Goal: Find specific page/section: Find specific page/section

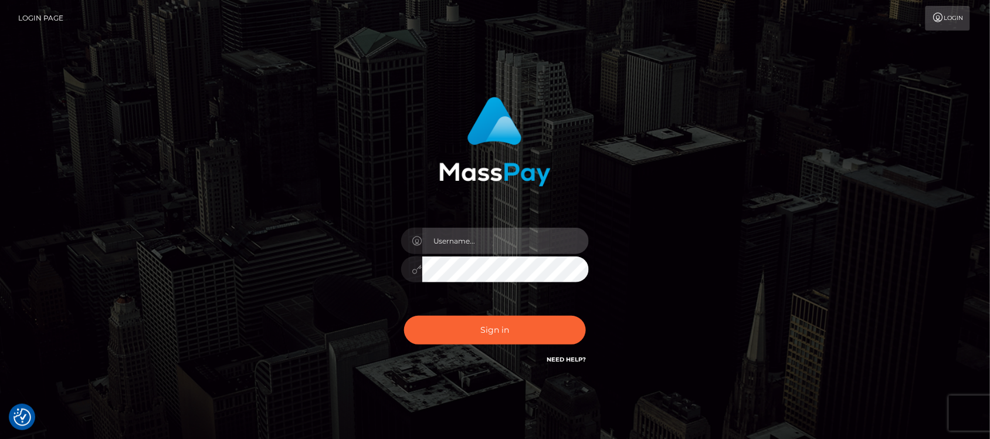
type input "hello.feetfinder"
click at [518, 243] on input "hello.feetfinder" at bounding box center [505, 241] width 167 height 26
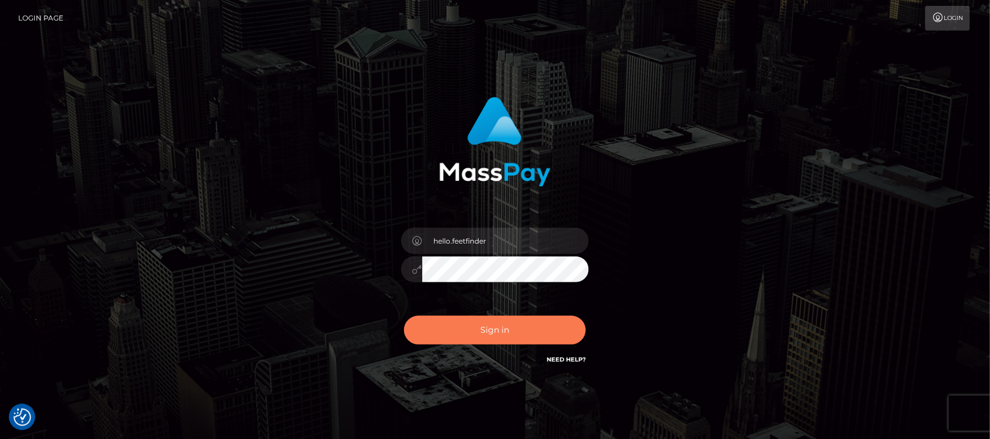
click at [499, 329] on button "Sign in" at bounding box center [495, 330] width 182 height 29
type input "hello.feetfinder"
click at [514, 336] on button "Sign in" at bounding box center [495, 330] width 182 height 29
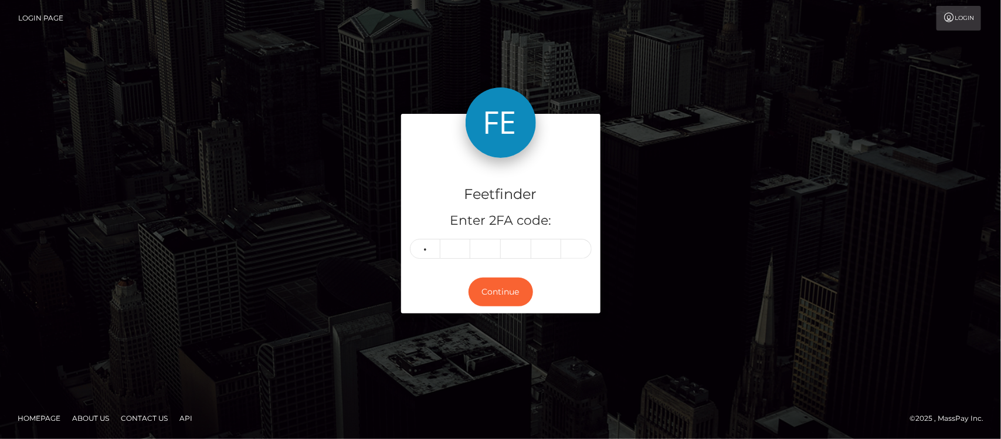
type input "5"
type input "7"
type input "8"
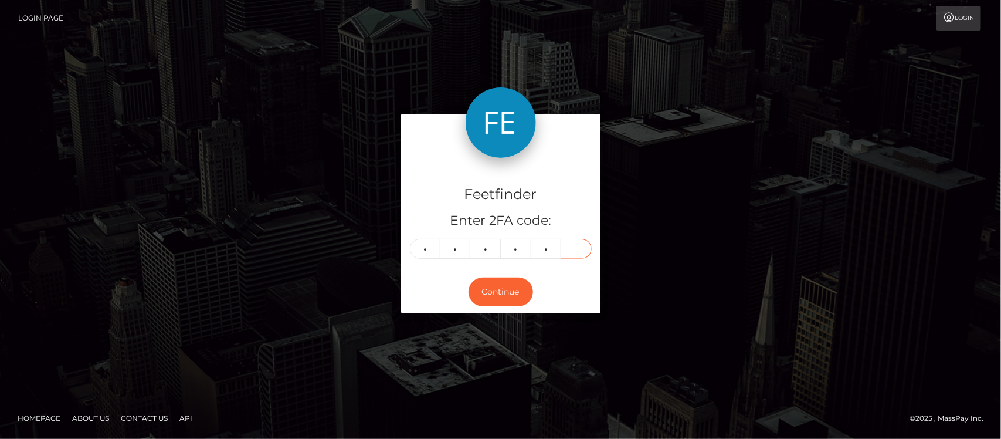
type input "2"
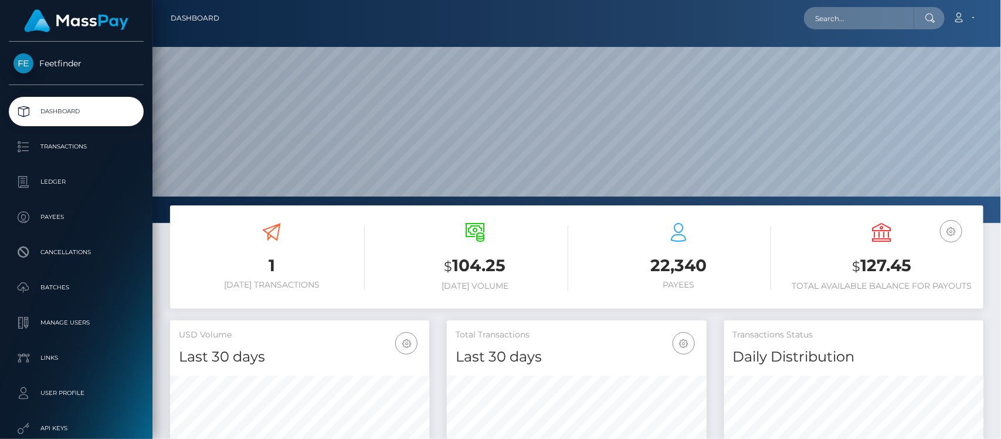
scroll to position [207, 259]
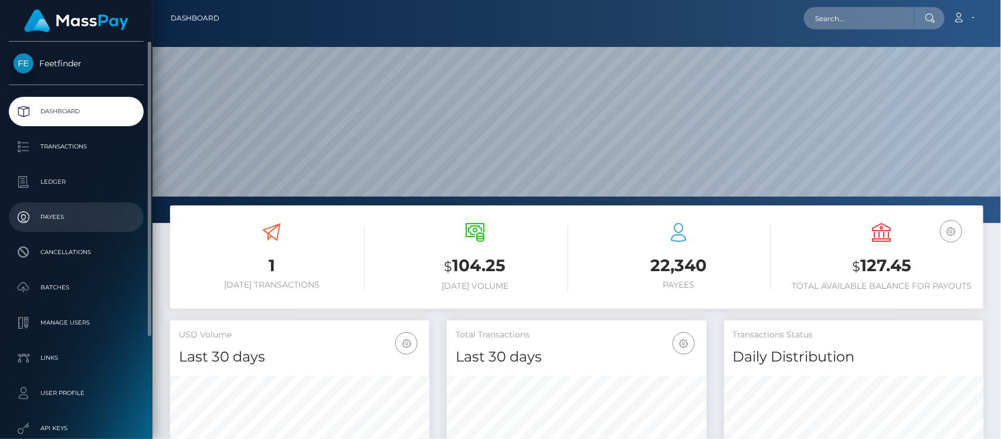
click at [49, 212] on p "Payees" at bounding box center [76, 217] width 126 height 18
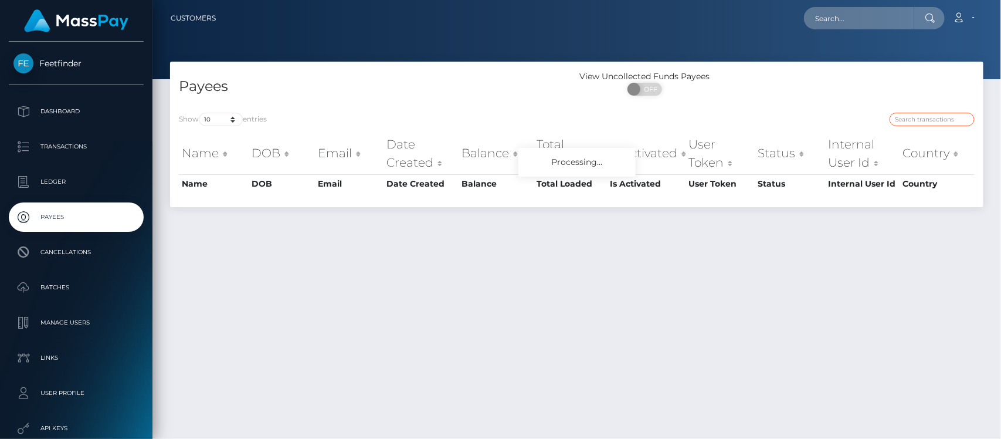
click at [915, 123] on input "search" at bounding box center [932, 119] width 85 height 13
paste input "cd2f3328-7342-11f0-87f1-0266f44cc279"
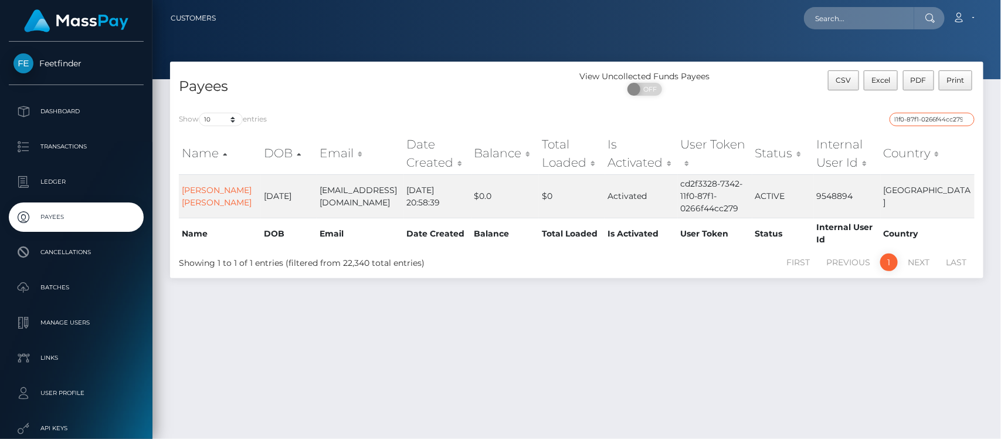
type input "cd2f3328-7342-11f0-87f1-0266f44cc279"
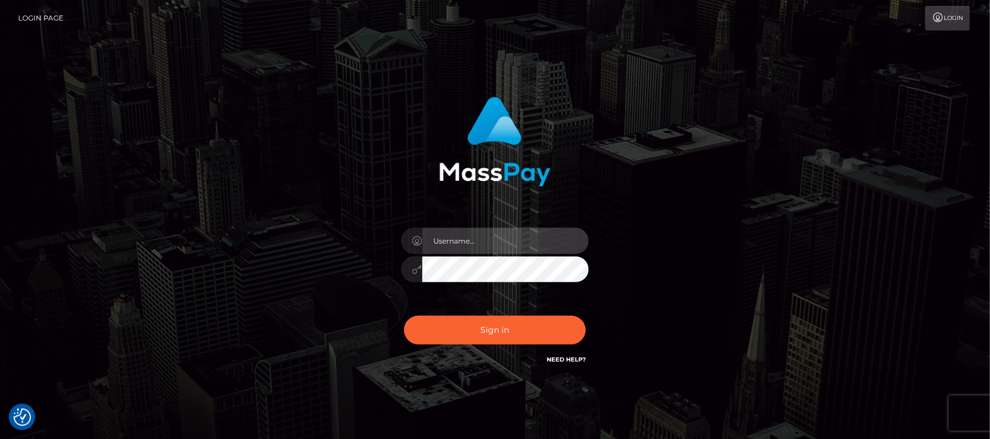
type input "hello.feetfinder"
click at [514, 232] on input "hello.feetfinder" at bounding box center [505, 241] width 167 height 26
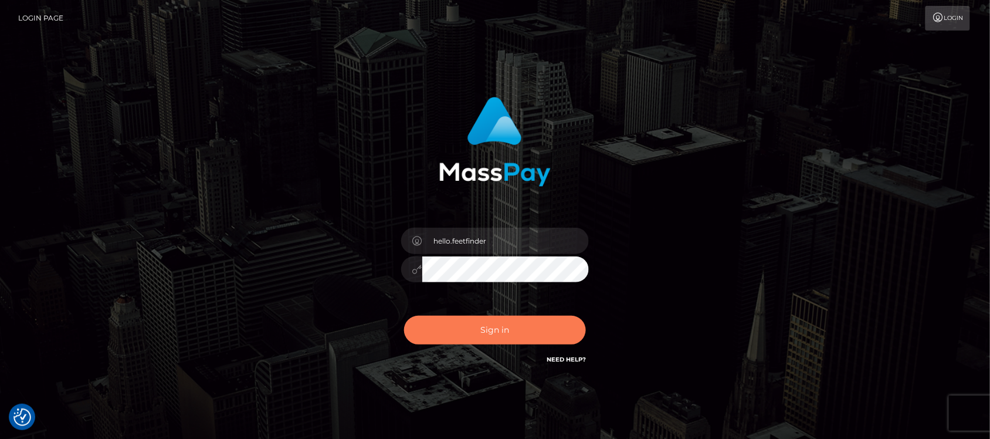
click at [547, 333] on button "Sign in" at bounding box center [495, 330] width 182 height 29
type input "hello.feetfinder"
click at [533, 327] on button "Sign in" at bounding box center [495, 330] width 182 height 29
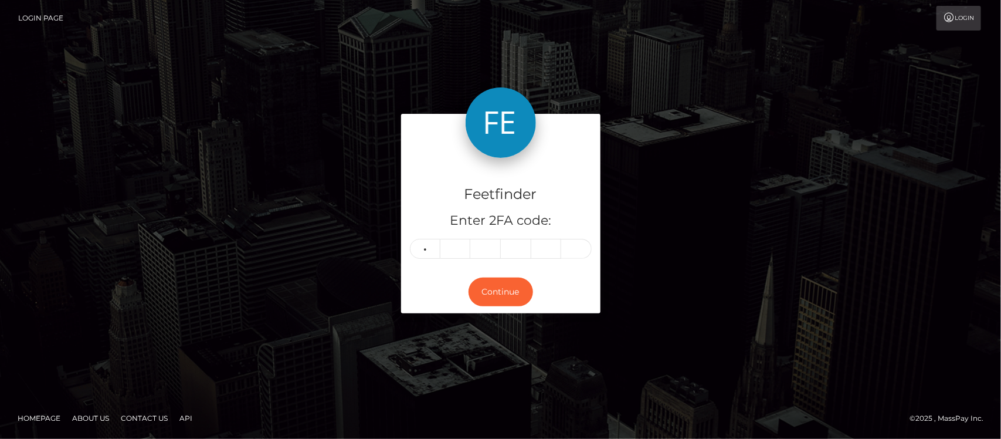
type input "4"
type input "0"
type input "5"
type input "8"
type input "1"
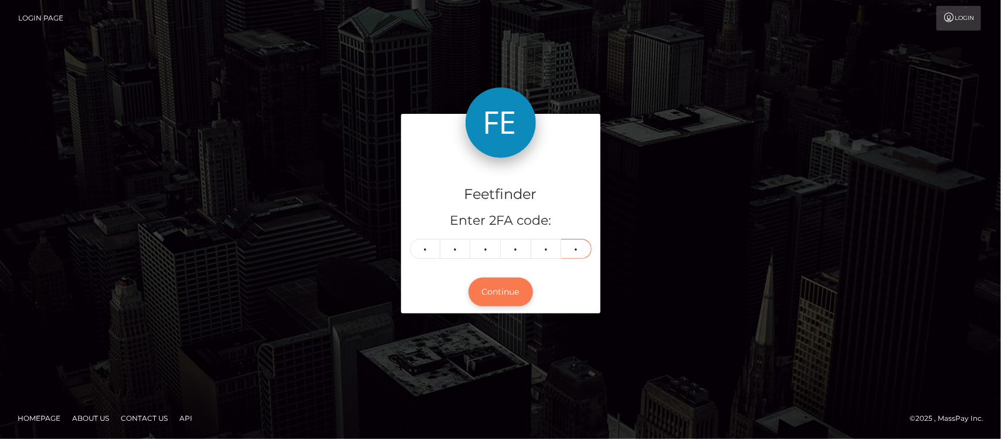
type input "7"
click at [504, 282] on button "Continue" at bounding box center [501, 291] width 65 height 29
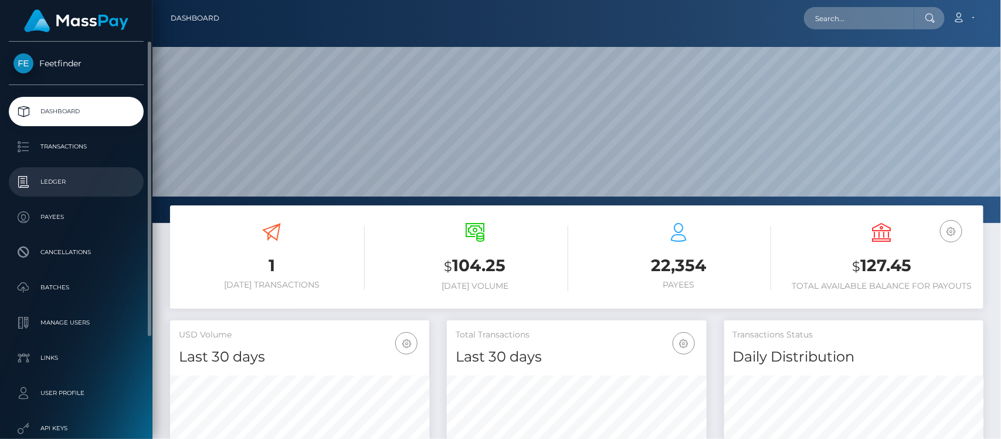
scroll to position [207, 259]
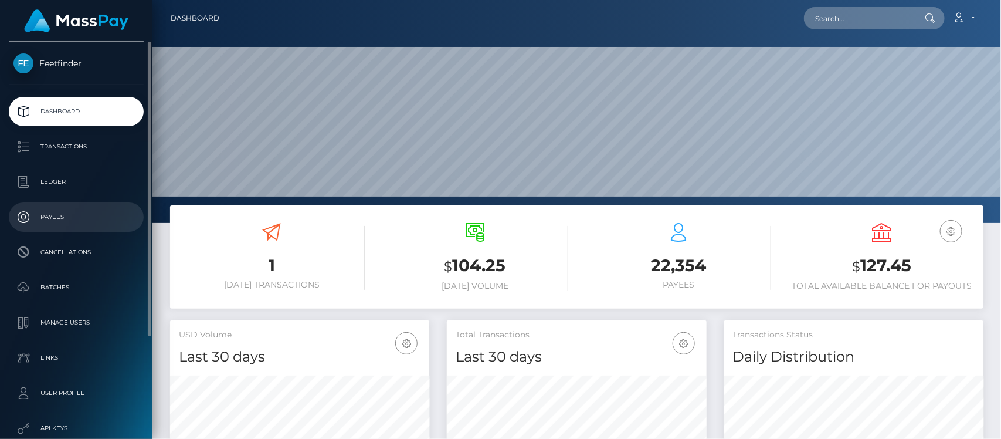
click at [65, 220] on p "Payees" at bounding box center [76, 217] width 126 height 18
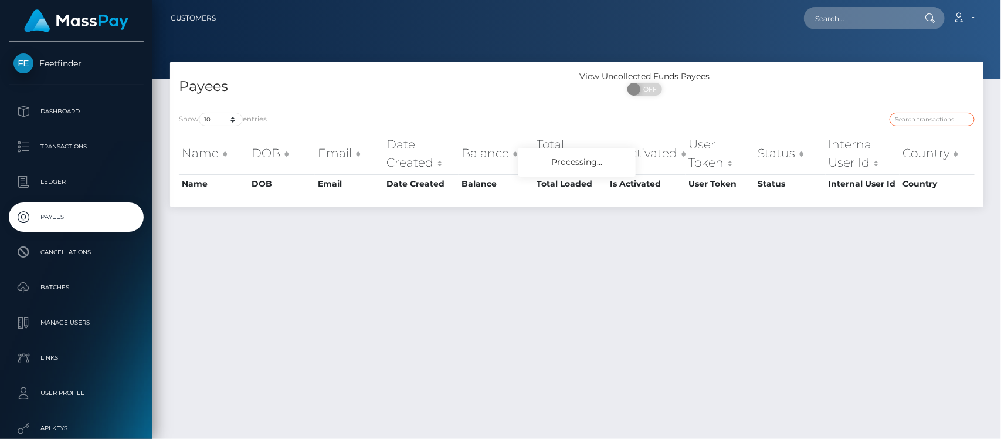
click at [930, 116] on input "search" at bounding box center [932, 119] width 85 height 13
paste input "0b6dba03-4e26-11f0-bf09-062f66d36555"
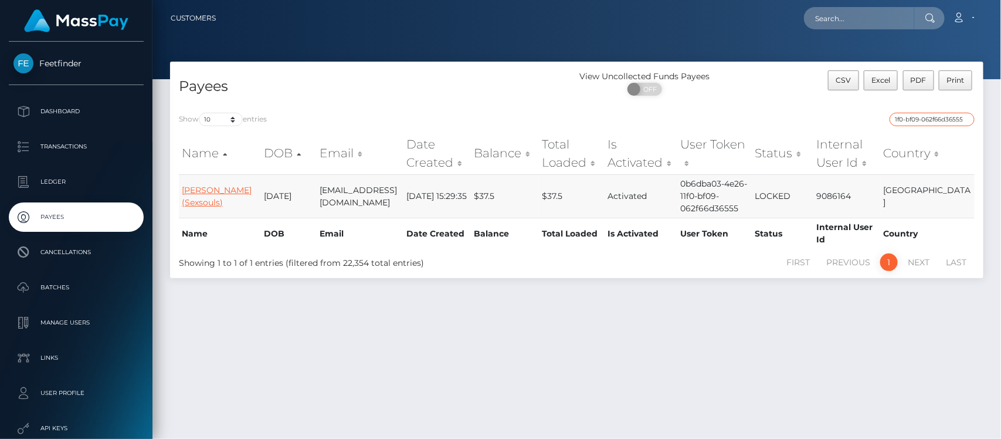
type input "0b6dba03-4e26-11f0-bf09-062f66d36555"
click at [200, 195] on link "Sofia Paris Eleanor (Sexsouls)" at bounding box center [217, 196] width 70 height 23
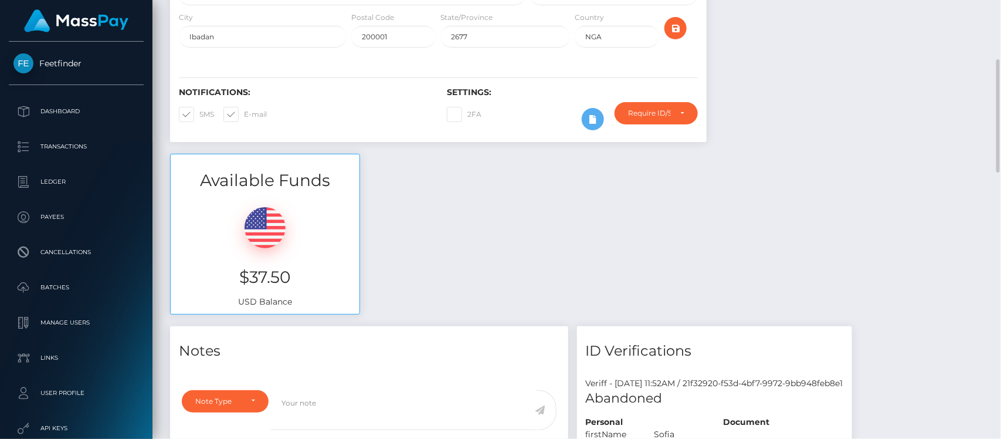
scroll to position [157, 0]
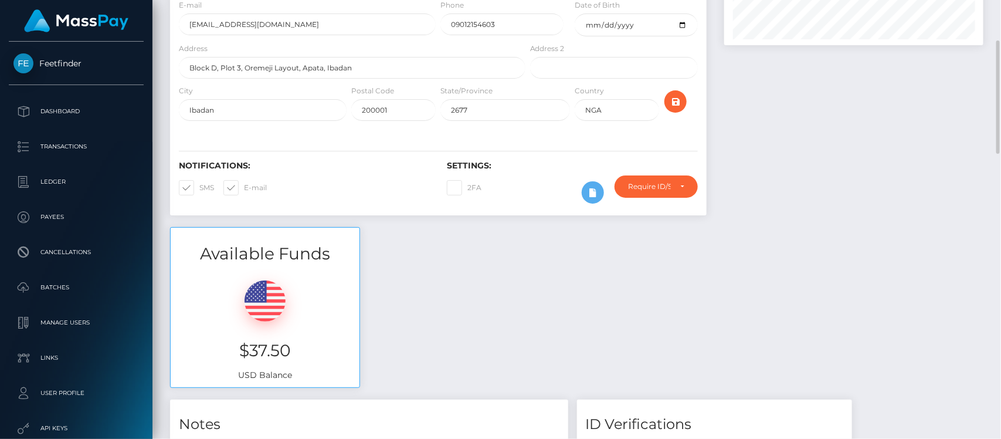
drag, startPoint x: 736, startPoint y: 72, endPoint x: 682, endPoint y: 62, distance: 54.9
click at [736, 72] on div at bounding box center [854, 65] width 277 height 323
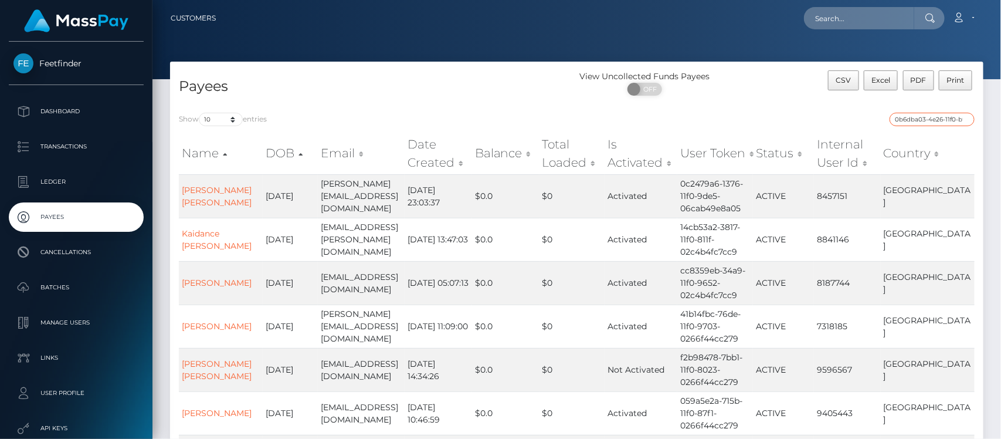
click at [924, 122] on input "0b6dba03-4e26-11f0-bf09-062f66d36555" at bounding box center [932, 119] width 85 height 13
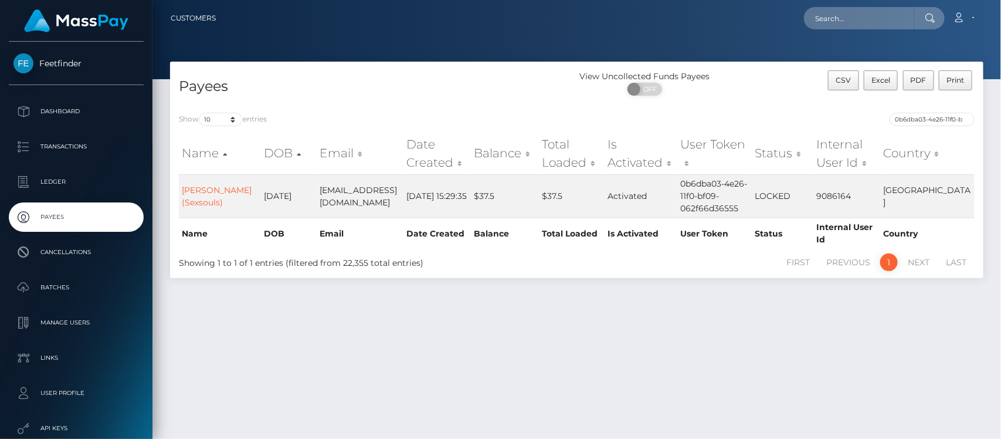
click at [206, 306] on div "Payees View Uncollected Funds Payees ON OFF CSV Excel PDF Print Show 10 25 50 1…" at bounding box center [577, 245] width 849 height 367
